Goal: Communication & Community: Participate in discussion

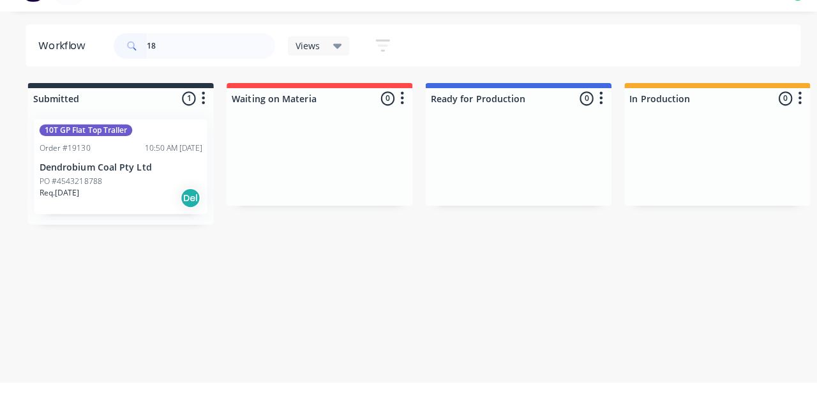
type input "1"
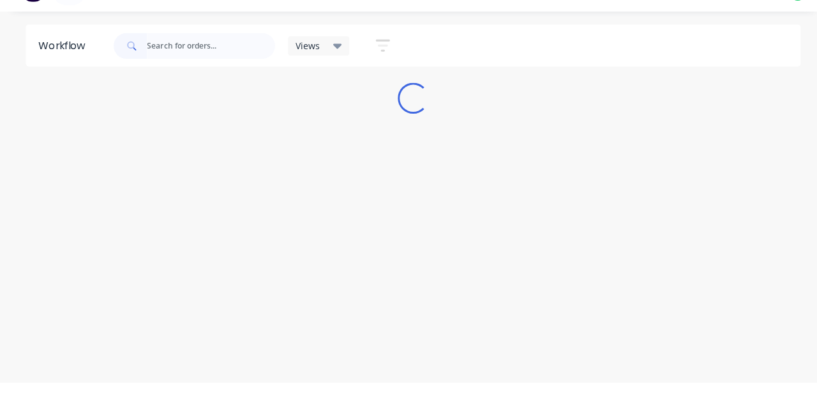
type input "1"
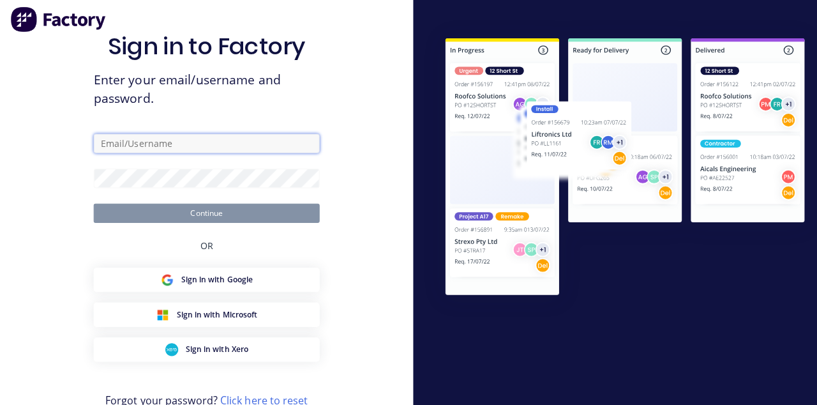
click at [248, 155] on input "text" at bounding box center [204, 145] width 223 height 19
type input "brettdean2023@gmail.com"
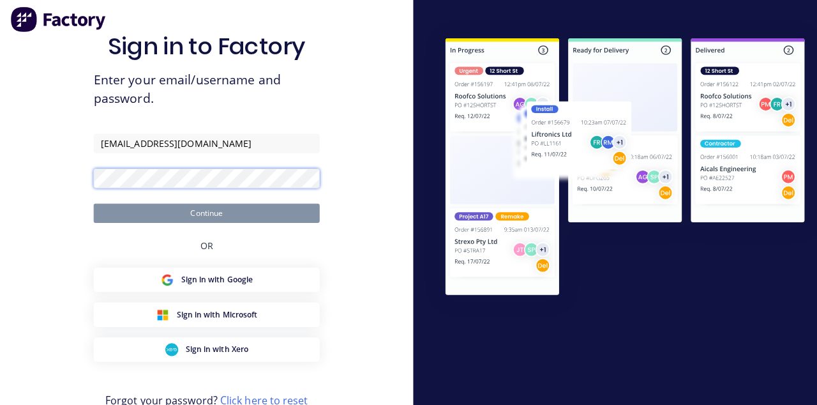
click at [93, 205] on button "Continue" at bounding box center [204, 214] width 223 height 19
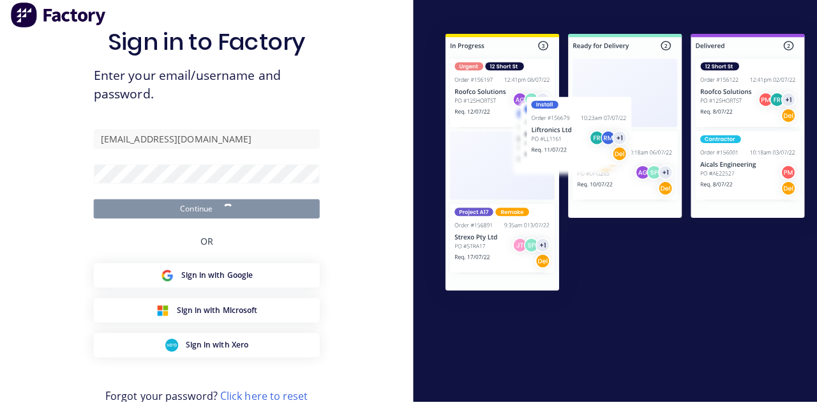
scroll to position [1, 0]
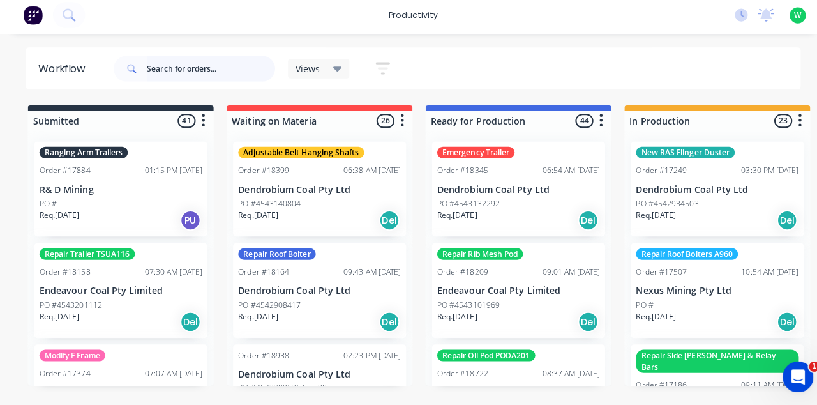
click at [161, 74] on input "text" at bounding box center [209, 72] width 126 height 26
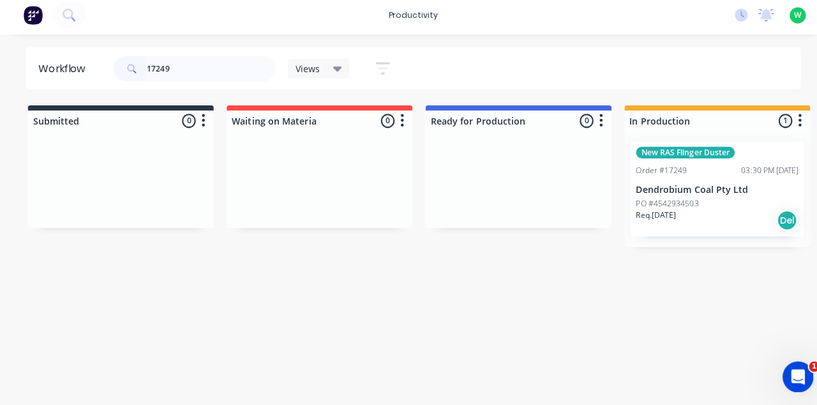
click at [691, 168] on div "Order #17249 03:30 PM 31/05/24" at bounding box center [709, 172] width 161 height 11
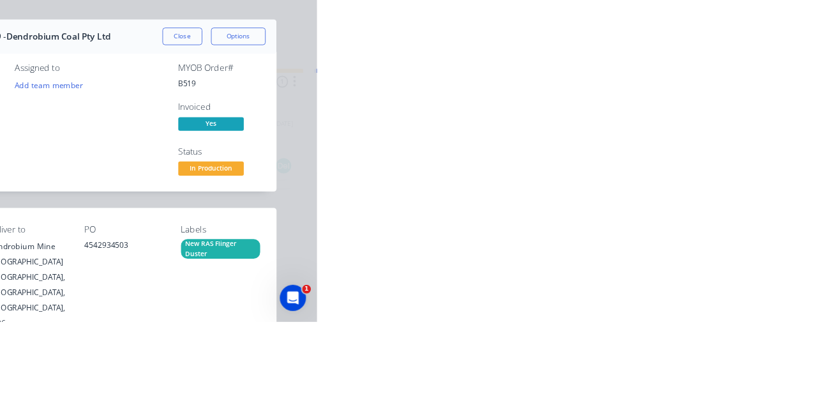
click at [133, 114] on div "Collaborate" at bounding box center [108, 111] width 50 height 11
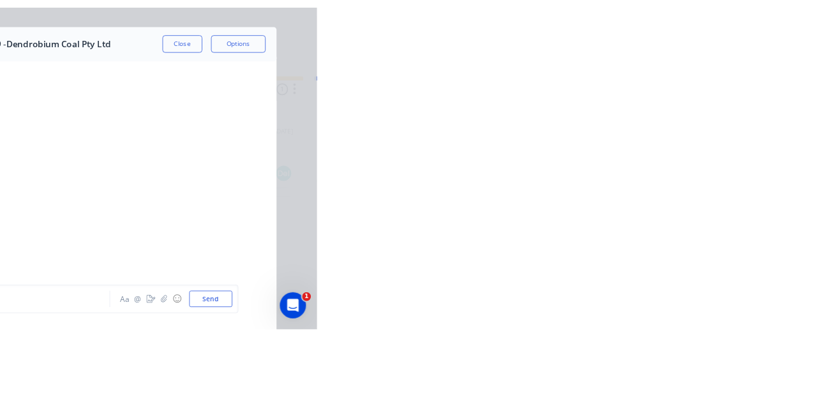
scroll to position [4529, 0]
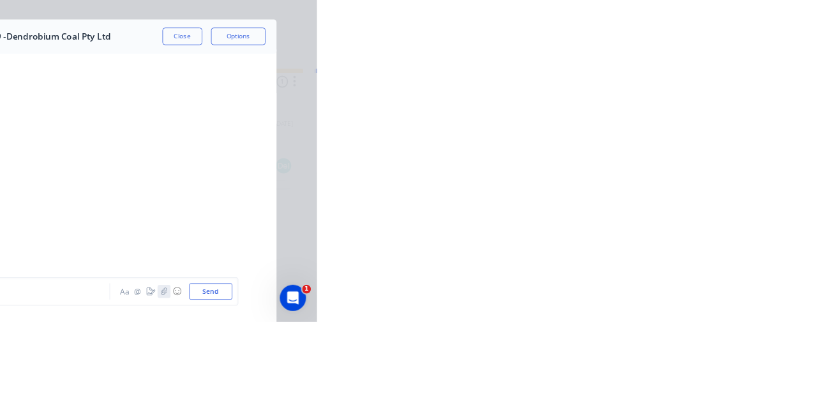
click at [641, 373] on icon "button" at bounding box center [638, 368] width 8 height 9
click at [661, 377] on button "☺" at bounding box center [653, 368] width 15 height 15
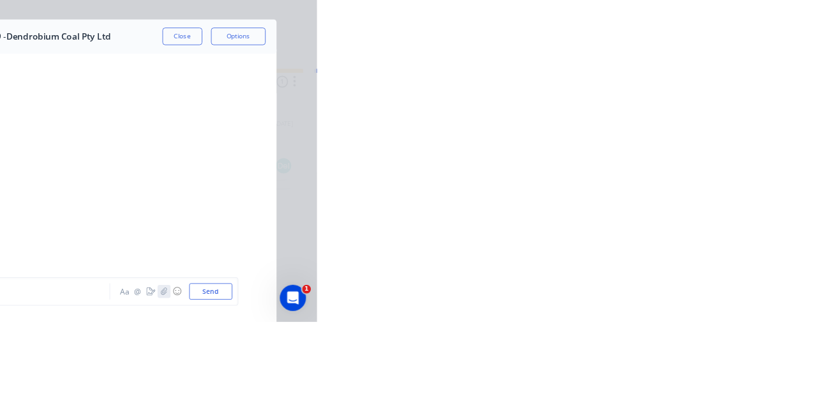
click at [641, 373] on icon "button" at bounding box center [638, 368] width 8 height 9
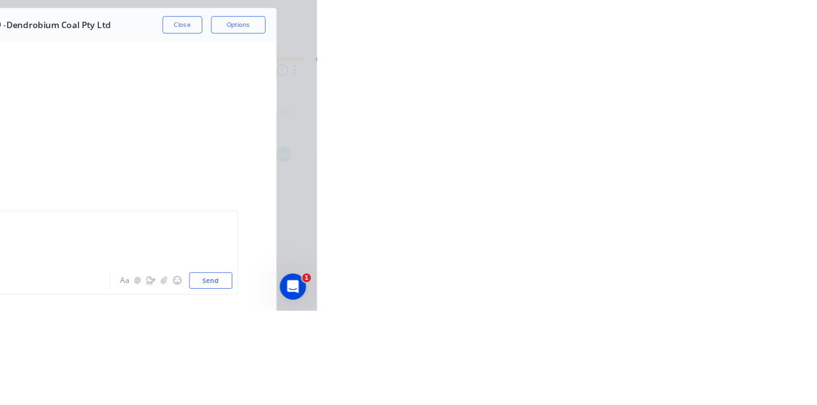
click at [718, 378] on button "Send" at bounding box center [693, 368] width 50 height 19
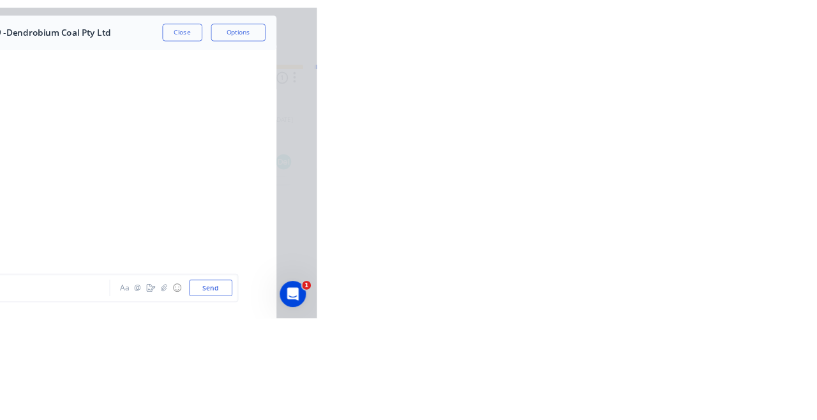
scroll to position [4663, 0]
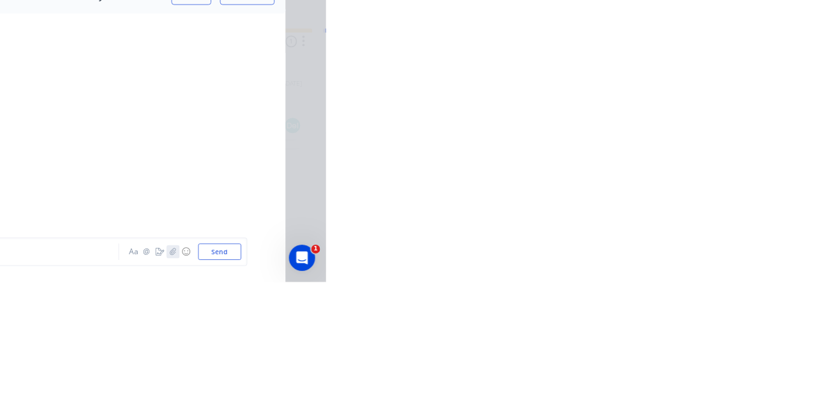
click at [641, 373] on icon "button" at bounding box center [638, 368] width 8 height 9
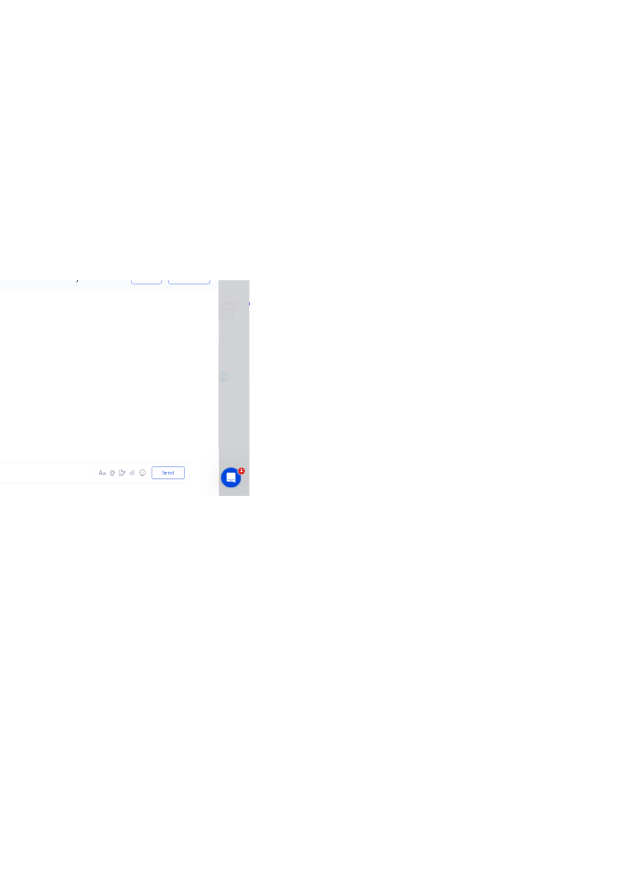
scroll to position [4648, 0]
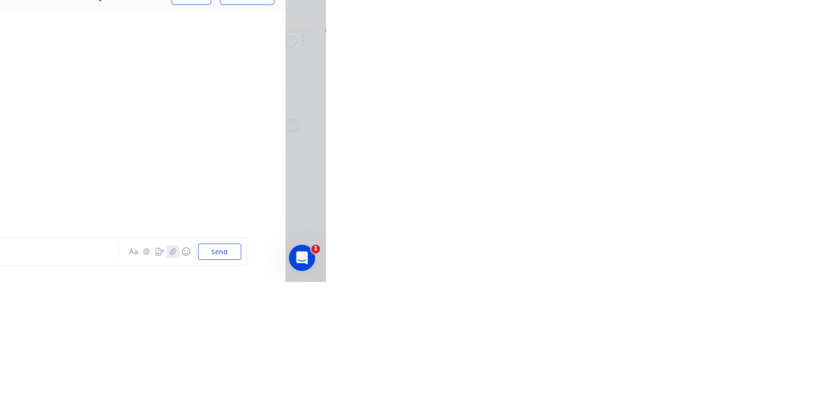
click at [641, 373] on icon "button" at bounding box center [638, 368] width 8 height 9
click at [661, 377] on button "☺" at bounding box center [653, 368] width 15 height 15
click at [641, 373] on icon "button" at bounding box center [638, 368] width 8 height 9
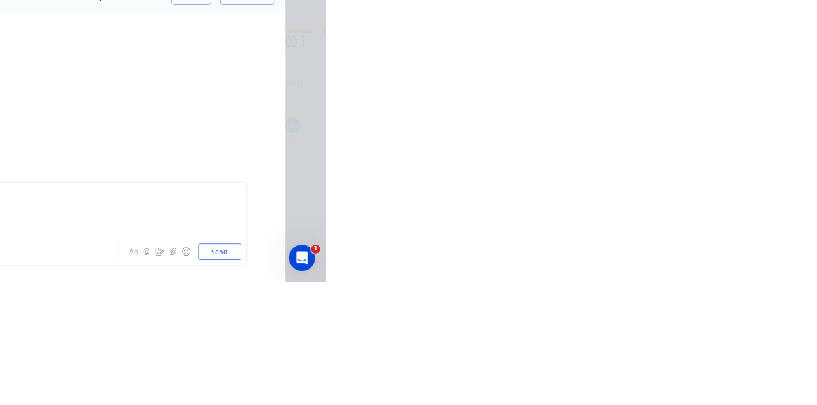
click at [718, 378] on button "Send" at bounding box center [693, 368] width 50 height 19
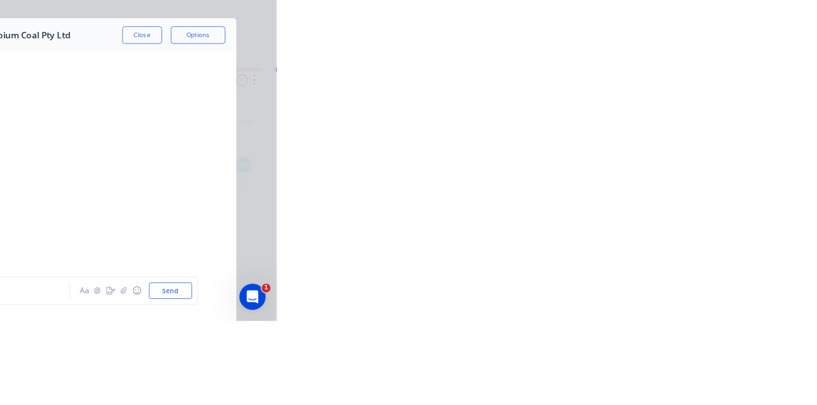
scroll to position [5065, 0]
click at [683, 75] on button "Close" at bounding box center [659, 71] width 47 height 20
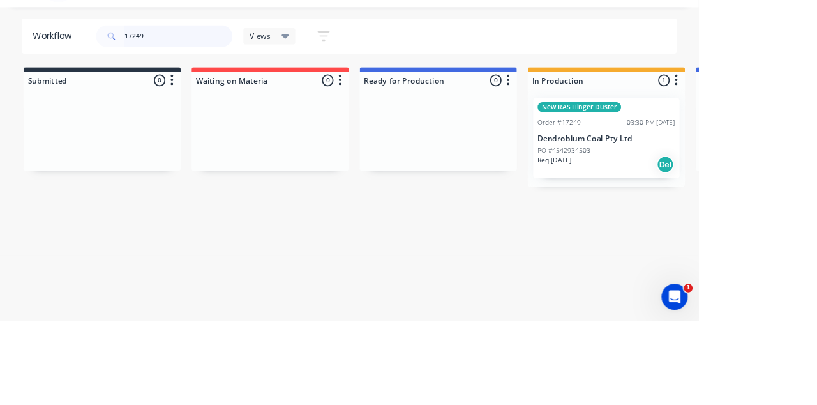
click at [189, 76] on input "17249" at bounding box center [209, 72] width 126 height 26
type input "1"
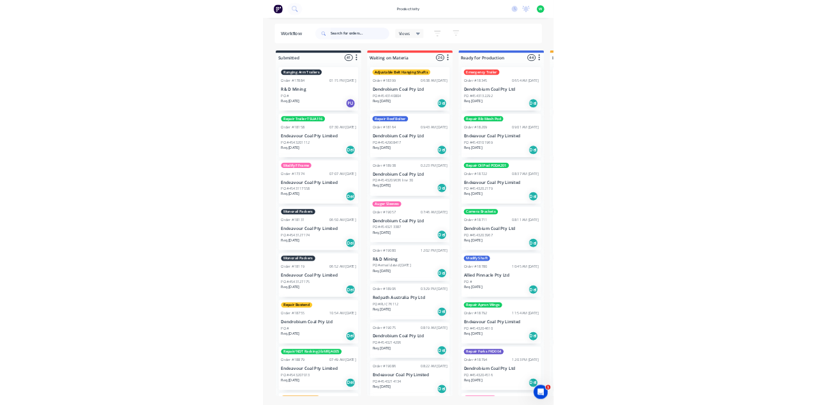
scroll to position [0, 0]
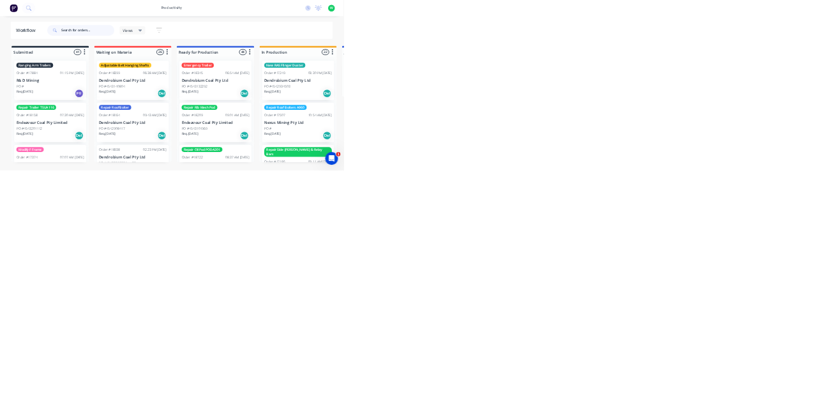
click at [186, 71] on input "text" at bounding box center [209, 72] width 126 height 26
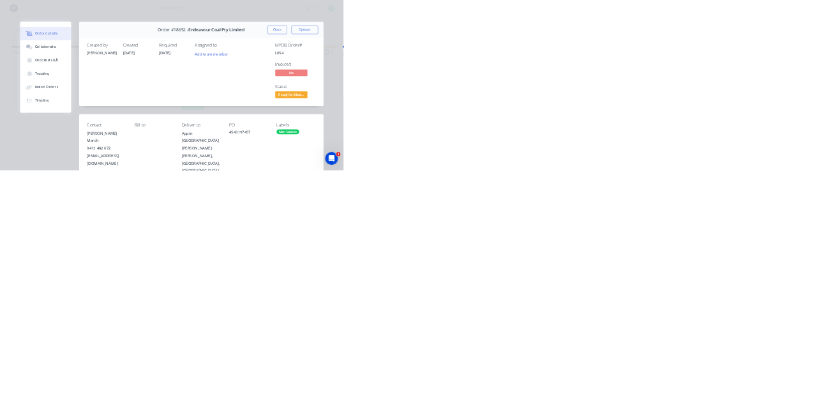
click at [77, 114] on icon at bounding box center [72, 114] width 9 height 8
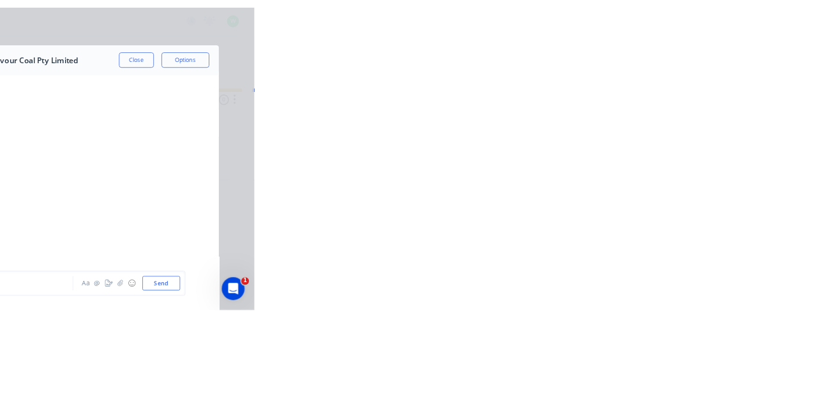
scroll to position [1579, 0]
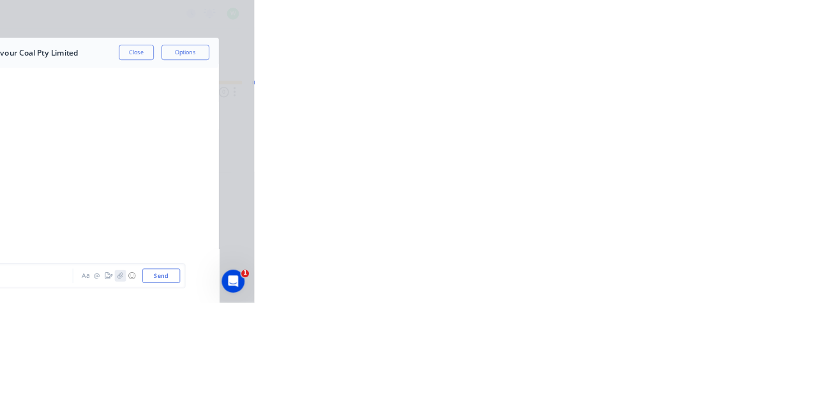
click at [641, 373] on icon "button" at bounding box center [638, 368] width 8 height 9
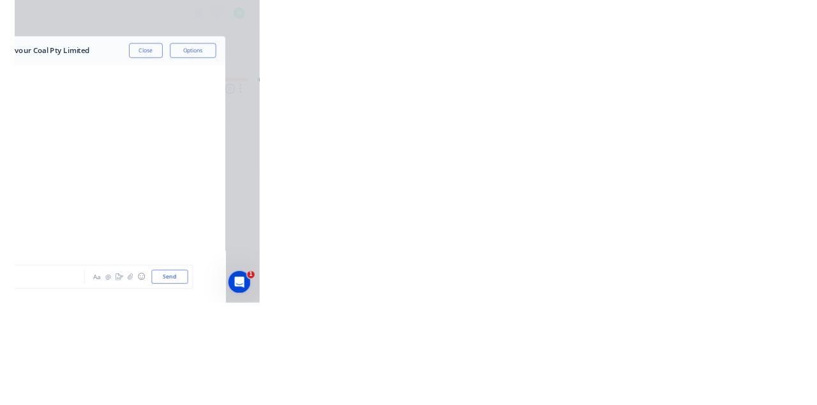
scroll to position [1564, 0]
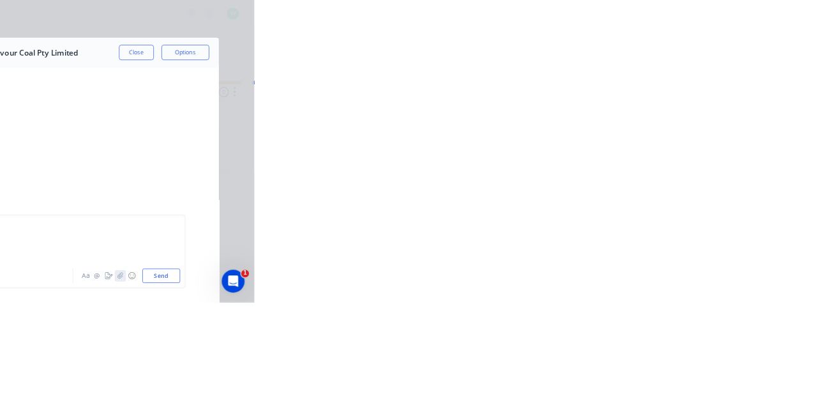
click at [641, 373] on icon "button" at bounding box center [637, 368] width 7 height 8
click at [718, 378] on button "Send" at bounding box center [693, 368] width 50 height 19
click at [683, 73] on button "Close" at bounding box center [659, 71] width 47 height 20
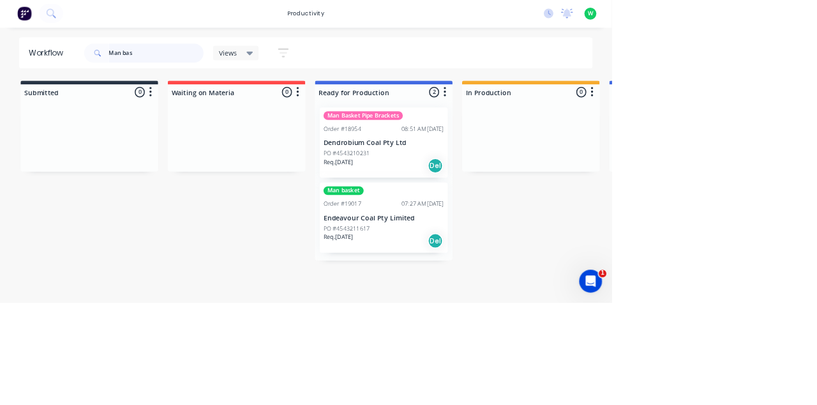
click at [203, 75] on input "Man bas" at bounding box center [209, 72] width 126 height 26
type input "M"
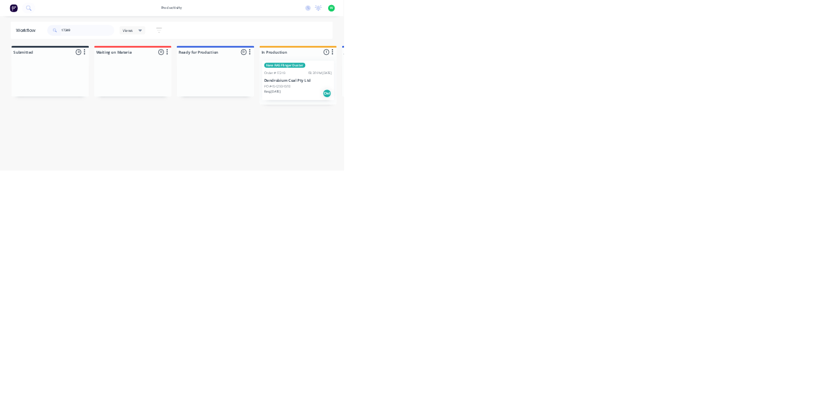
type input "17249"
click at [720, 187] on p "Dendrobium Coal Pty Ltd" at bounding box center [709, 191] width 161 height 11
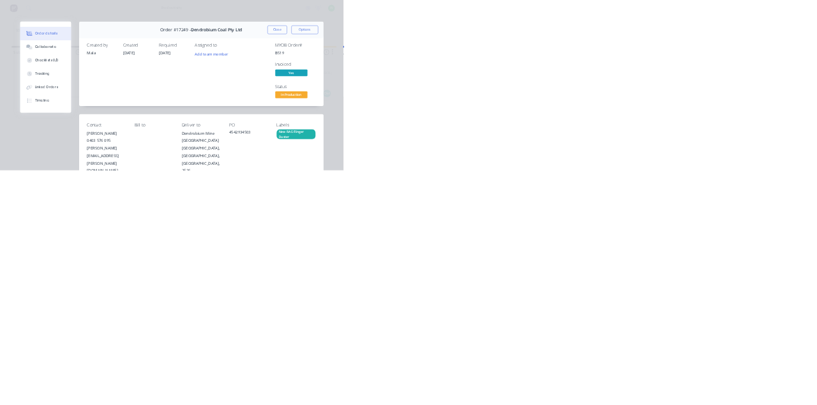
click at [133, 114] on div "Collaborate" at bounding box center [108, 111] width 50 height 11
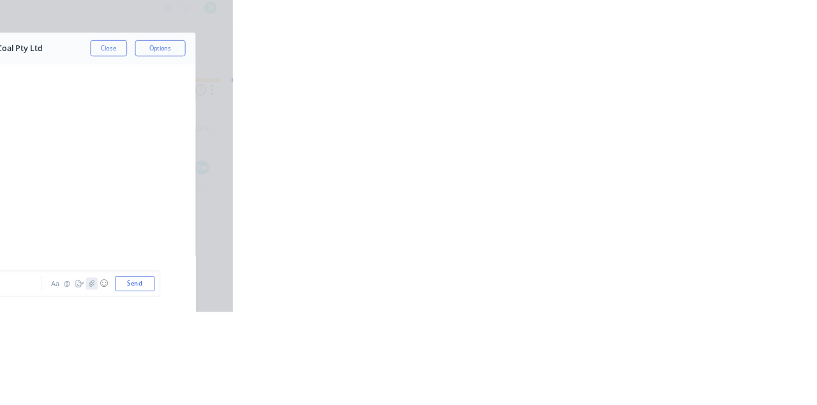
click at [641, 373] on icon "button" at bounding box center [637, 368] width 7 height 8
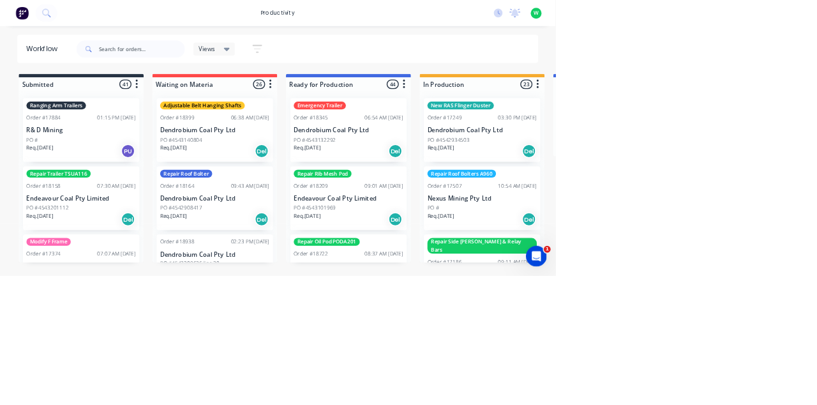
click at [704, 204] on div "PO #4542934503" at bounding box center [709, 205] width 161 height 11
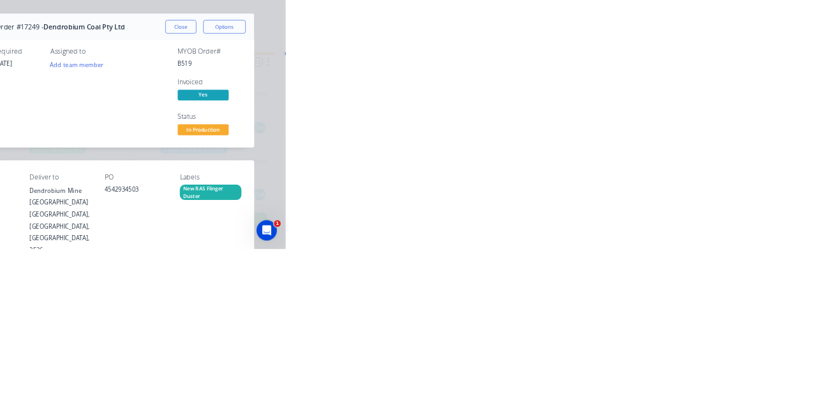
click at [133, 115] on div "Collaborate" at bounding box center [108, 111] width 50 height 11
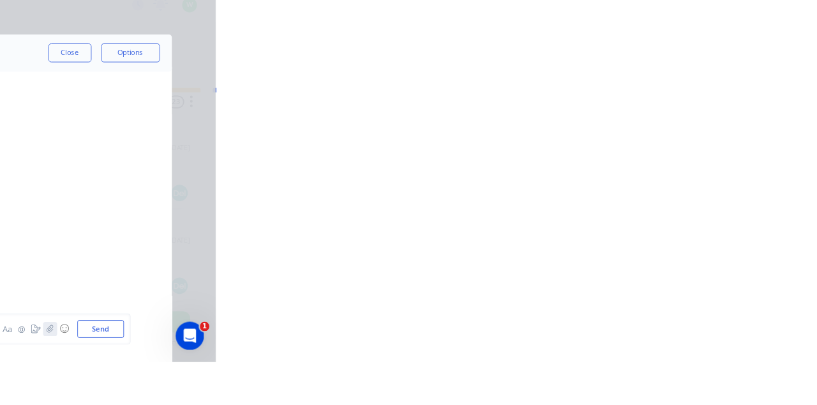
click at [641, 373] on icon "button" at bounding box center [638, 368] width 8 height 9
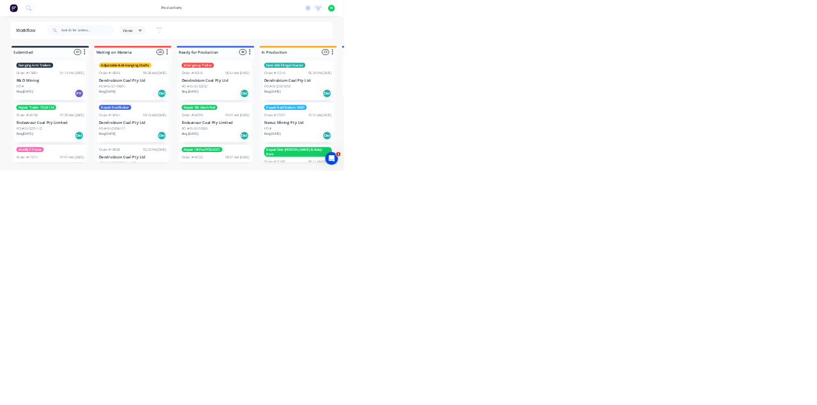
click at [708, 183] on div "New RAS Flinger Duster Order #17249 03:30 PM [DATE] Dendrobium Coal Pty Ltd PO …" at bounding box center [709, 191] width 171 height 94
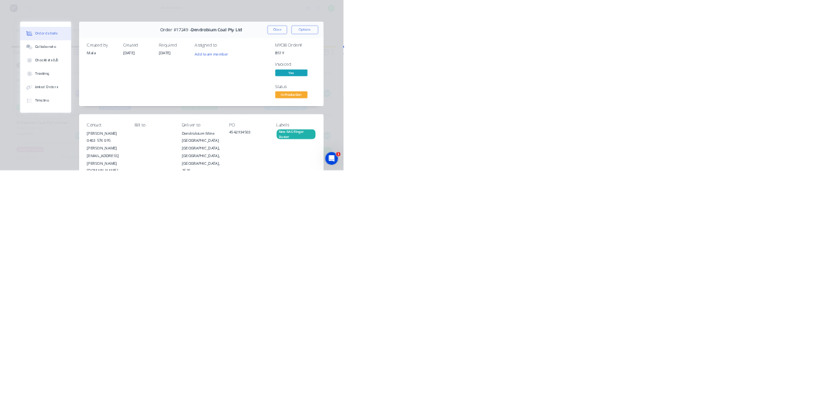
click at [169, 128] on button "Checklists 0/0" at bounding box center [108, 144] width 121 height 32
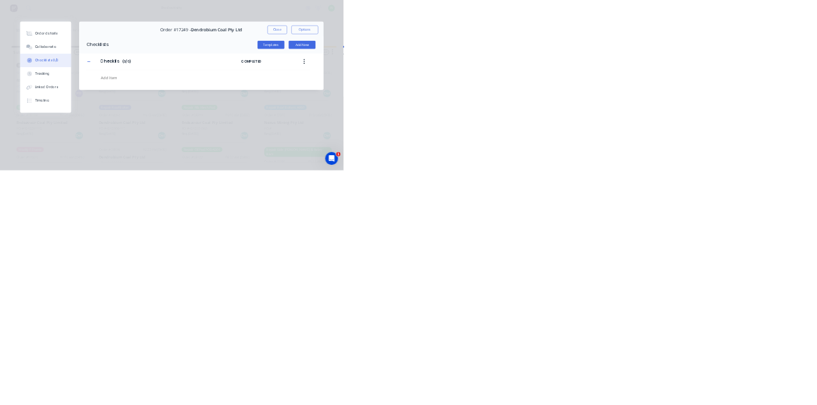
click at [133, 111] on div "Collaborate" at bounding box center [108, 111] width 50 height 11
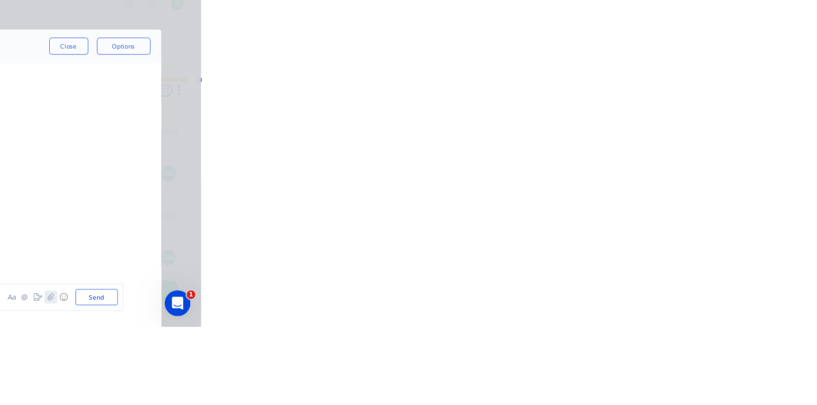
click at [641, 373] on icon "button" at bounding box center [638, 368] width 8 height 9
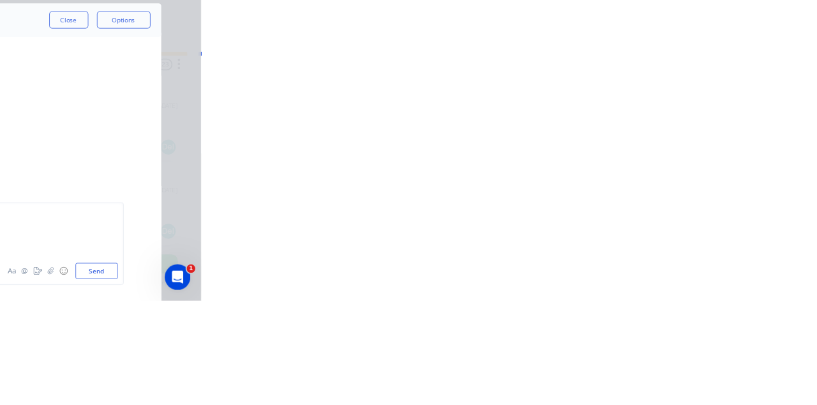
click at [718, 378] on button "Send" at bounding box center [693, 368] width 50 height 19
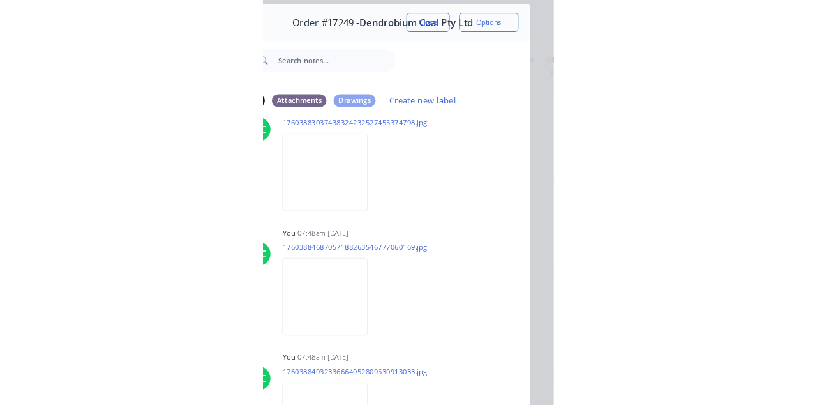
scroll to position [4720, 0]
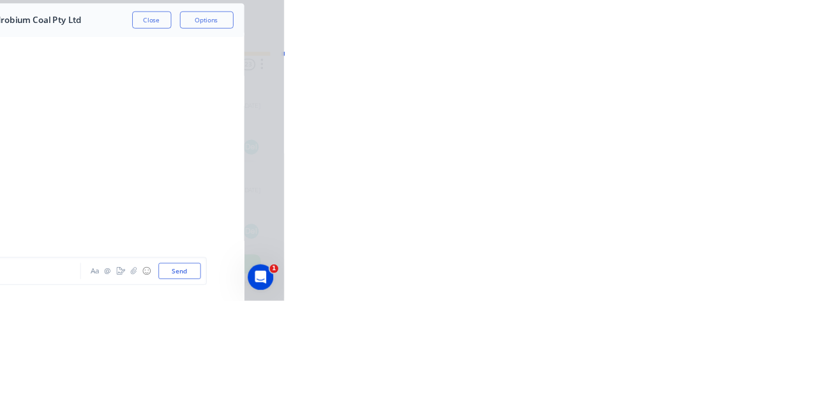
click at [683, 66] on button "Close" at bounding box center [659, 71] width 47 height 20
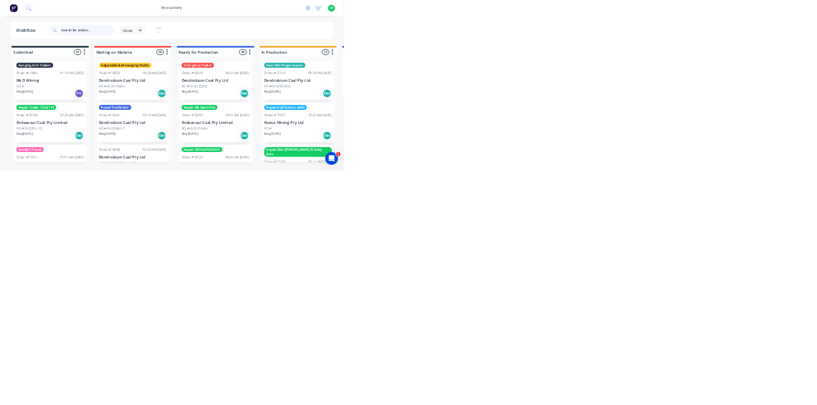
click at [197, 73] on input "text" at bounding box center [209, 72] width 126 height 26
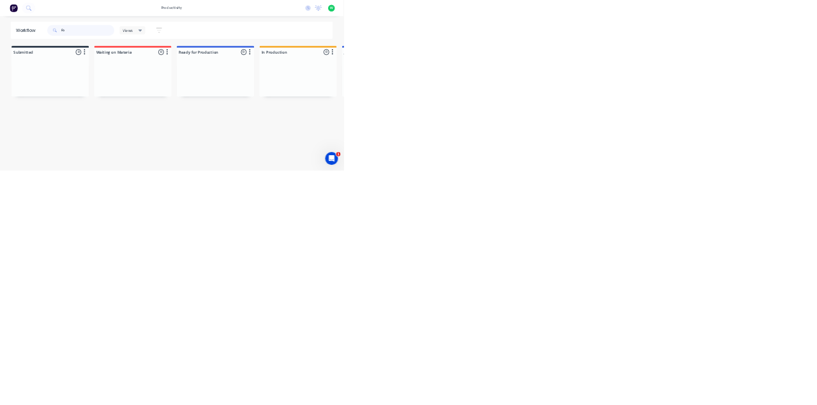
type input "F"
type input "S"
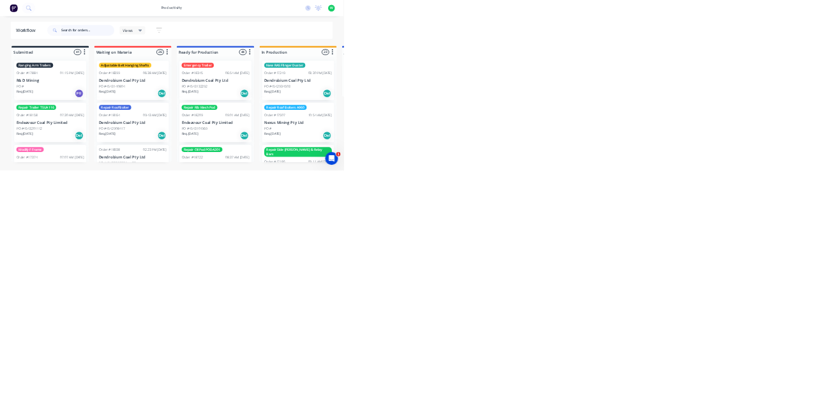
click at [179, 71] on input "text" at bounding box center [209, 72] width 126 height 26
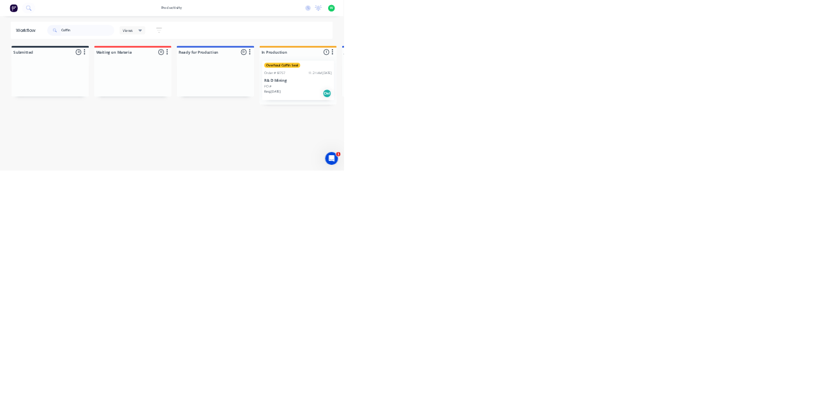
click at [705, 175] on div "Order #18757 11:24 AM [DATE]" at bounding box center [709, 172] width 161 height 11
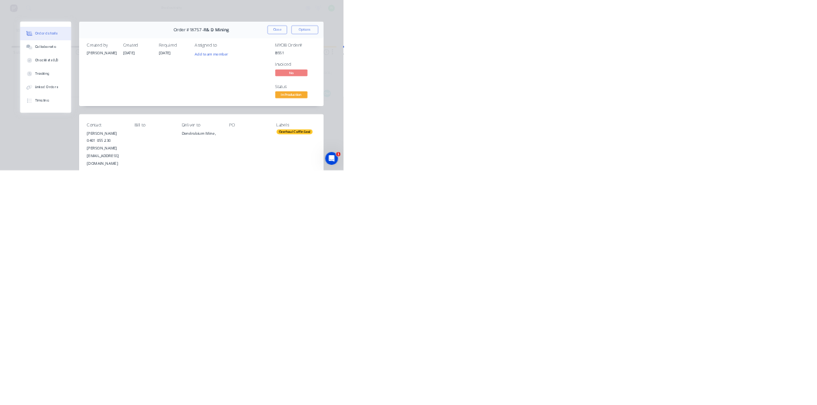
click at [133, 112] on div "Collaborate" at bounding box center [108, 111] width 50 height 11
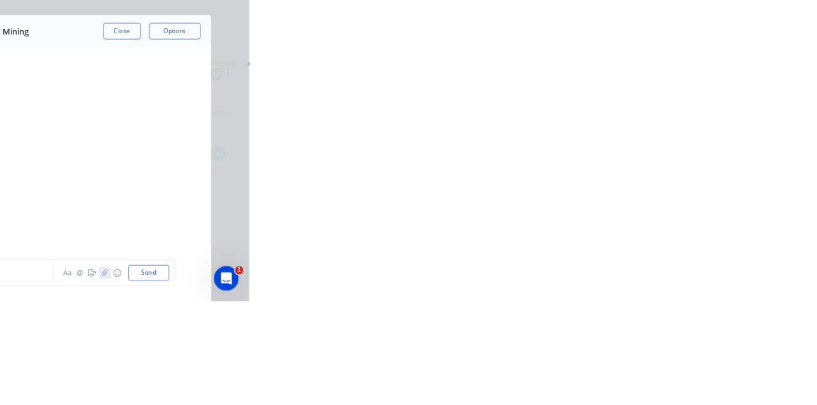
click at [641, 373] on icon "button" at bounding box center [638, 368] width 8 height 9
click at [661, 377] on button "☺" at bounding box center [653, 368] width 15 height 15
click at [641, 373] on icon "button" at bounding box center [637, 368] width 7 height 8
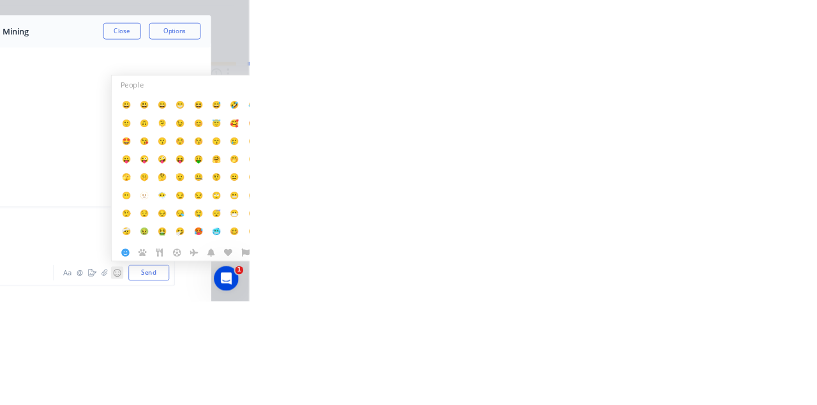
click at [661, 377] on button "☺" at bounding box center [653, 368] width 15 height 15
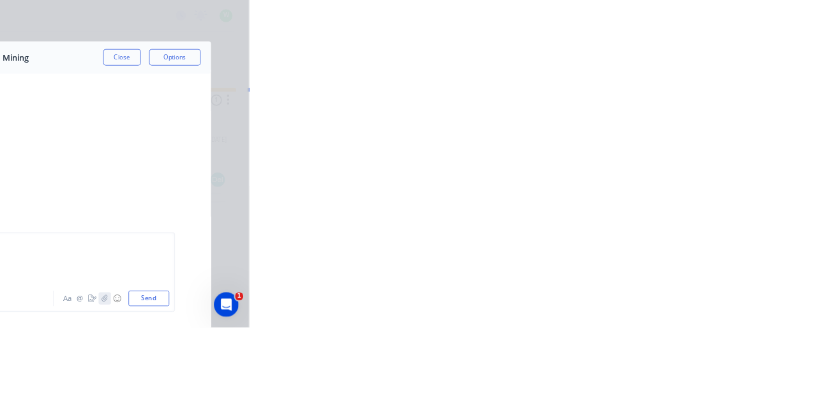
click at [641, 373] on icon "button" at bounding box center [637, 368] width 7 height 8
click at [641, 373] on icon "button" at bounding box center [638, 368] width 8 height 9
click at [718, 378] on button "Send" at bounding box center [693, 368] width 50 height 19
click at [683, 71] on button "Close" at bounding box center [659, 71] width 47 height 20
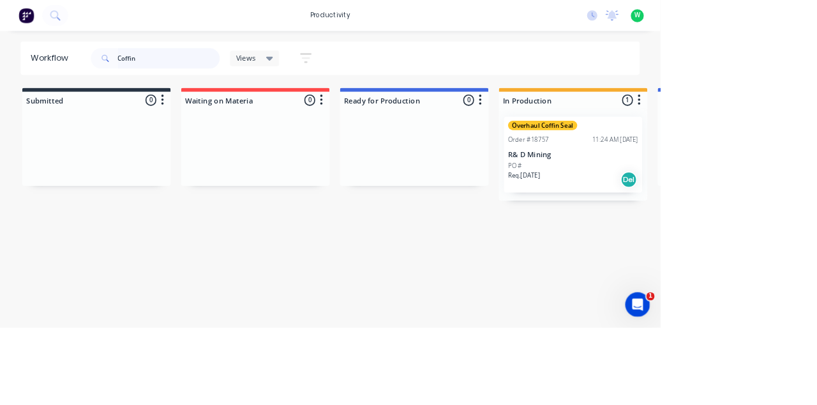
click at [221, 66] on input "Coffin" at bounding box center [209, 72] width 126 height 26
type input "C"
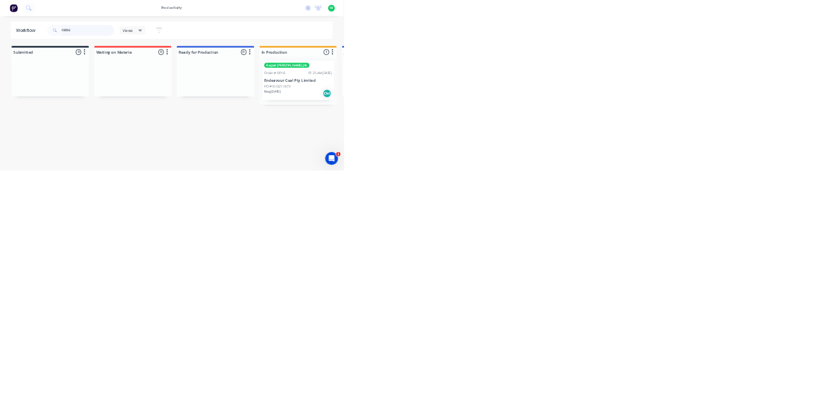
type input "19016"
click at [705, 183] on div "Repair [PERSON_NAME] Jib Order #19016 07:25 AM [DATE] Endeavour Coal Pty Limite…" at bounding box center [709, 191] width 171 height 94
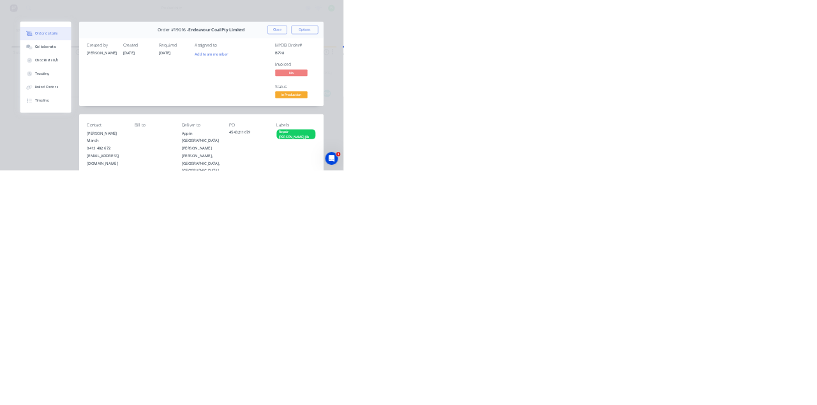
click at [133, 110] on div "Collaborate" at bounding box center [108, 111] width 50 height 11
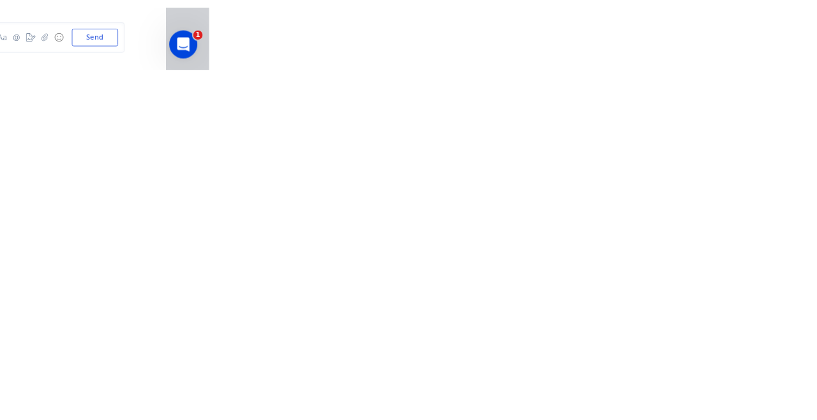
scroll to position [0, 0]
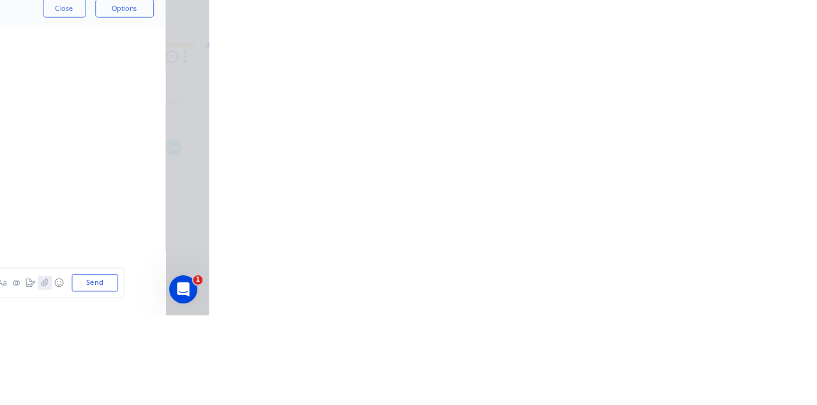
click at [641, 373] on icon "button" at bounding box center [638, 368] width 8 height 9
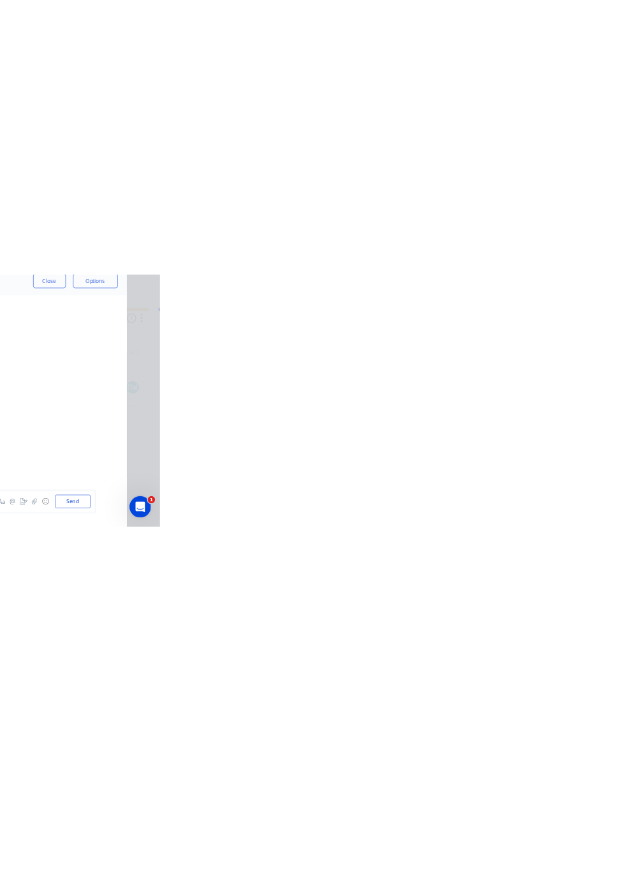
scroll to position [5521, 0]
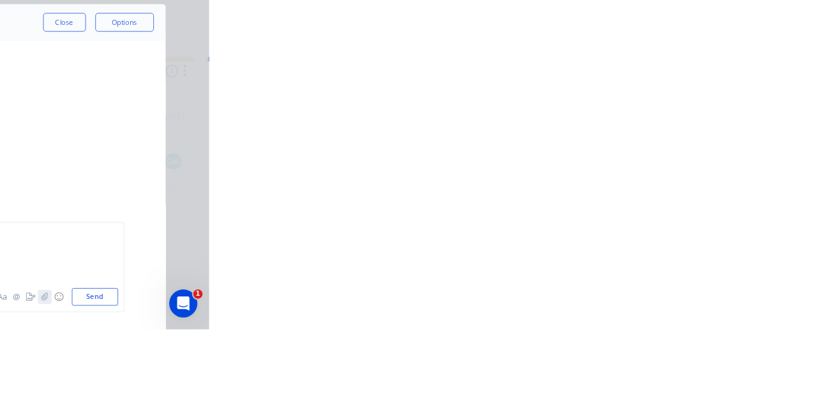
click at [641, 373] on icon "button" at bounding box center [638, 368] width 8 height 9
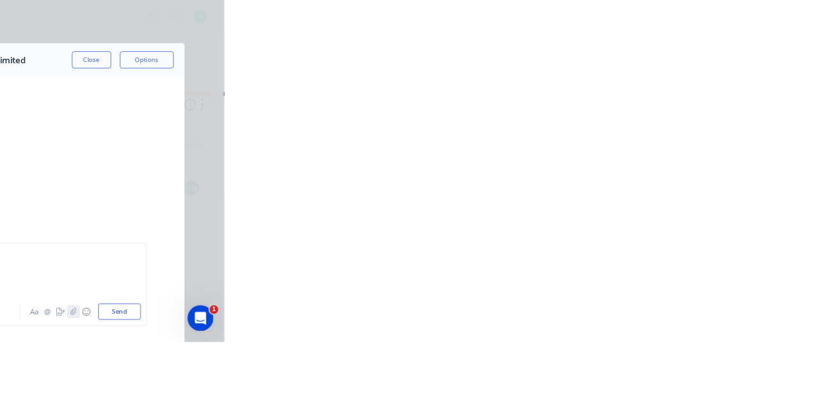
click at [641, 373] on icon "button" at bounding box center [638, 368] width 8 height 9
click at [641, 373] on icon "button" at bounding box center [637, 368] width 7 height 8
click at [718, 378] on button "Send" at bounding box center [693, 368] width 50 height 19
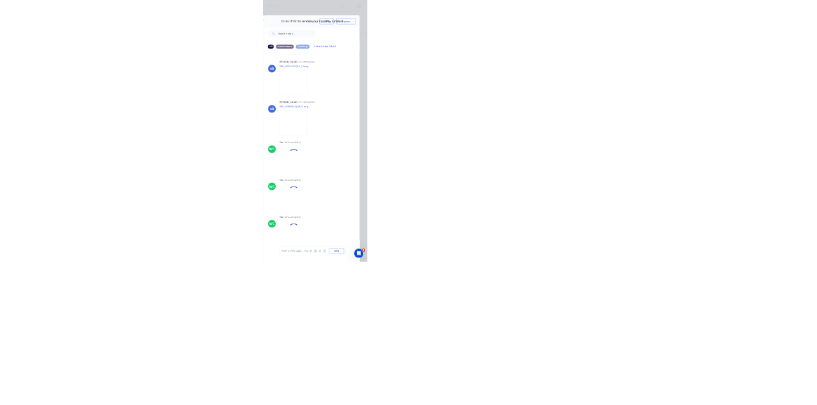
scroll to position [5057, 0]
